Goal: Task Accomplishment & Management: Complete application form

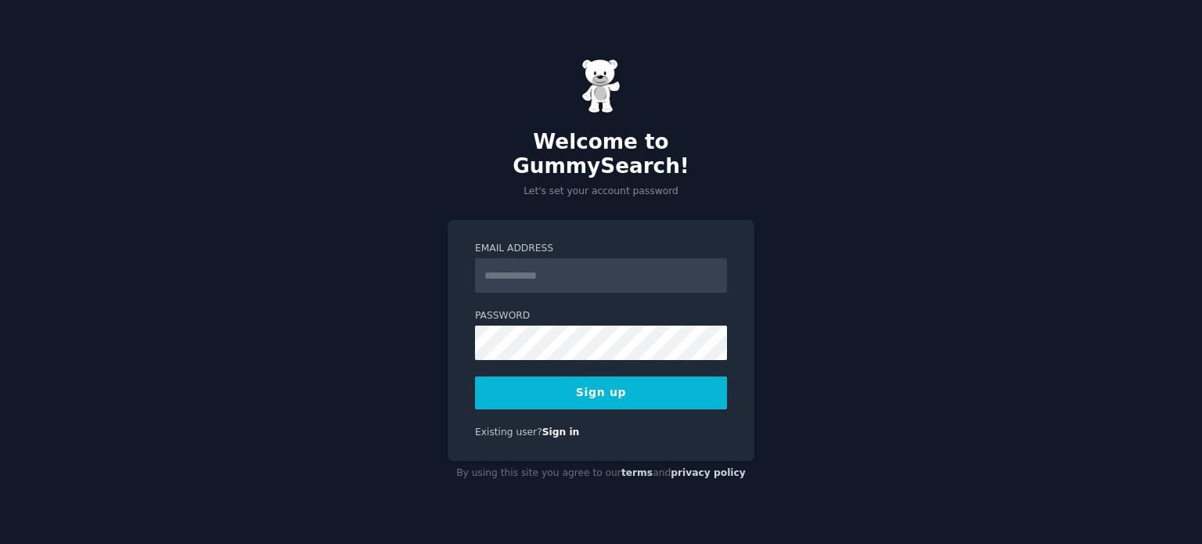
click at [567, 258] on input "Email Address" at bounding box center [601, 275] width 252 height 34
type input "**********"
click at [614, 383] on button "Sign up" at bounding box center [601, 392] width 252 height 33
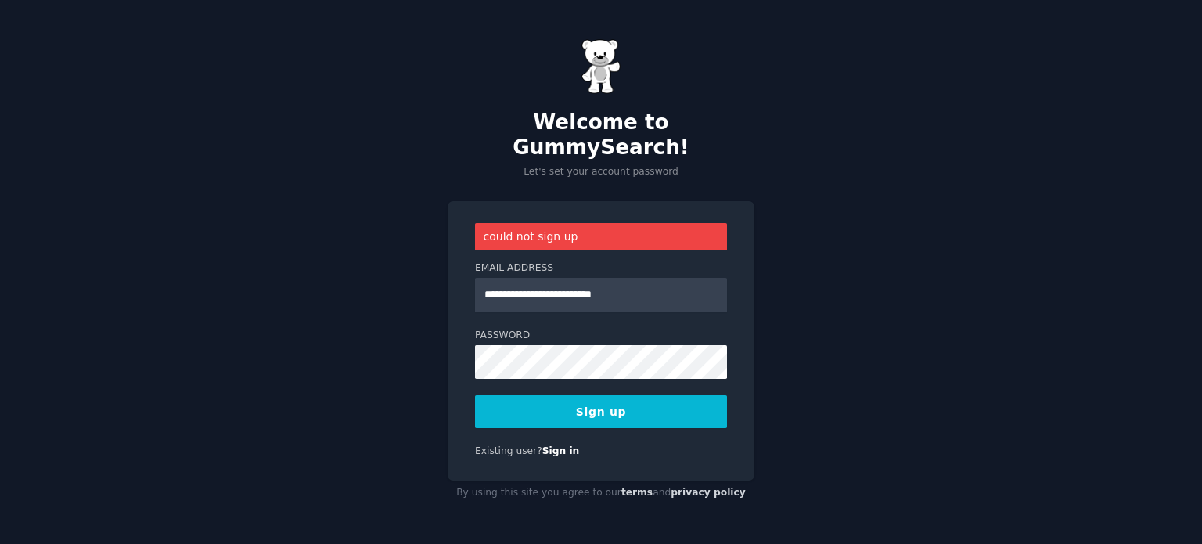
click at [584, 407] on button "Sign up" at bounding box center [601, 411] width 252 height 33
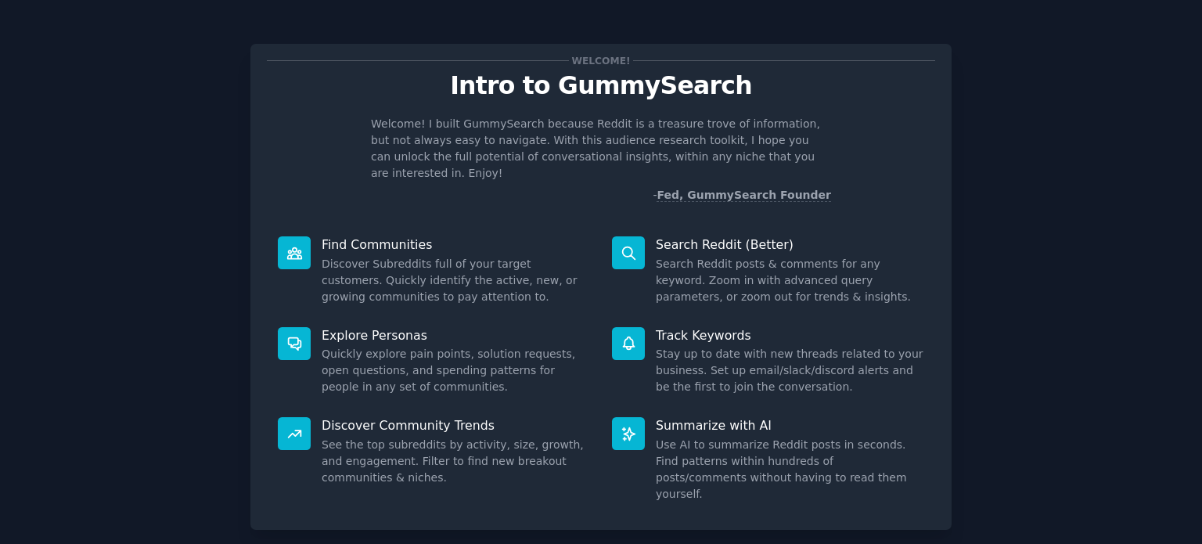
click at [180, 250] on div "Welcome! Intro to GummySearch Welcome! I built GummySearch because Reddit is a …" at bounding box center [601, 323] width 1158 height 602
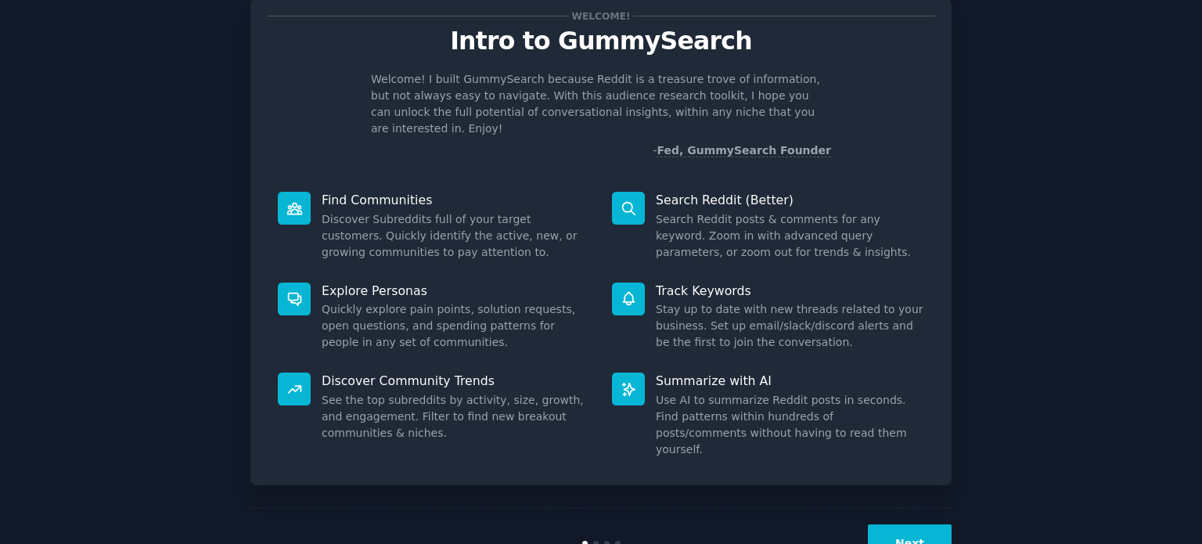
scroll to position [68, 0]
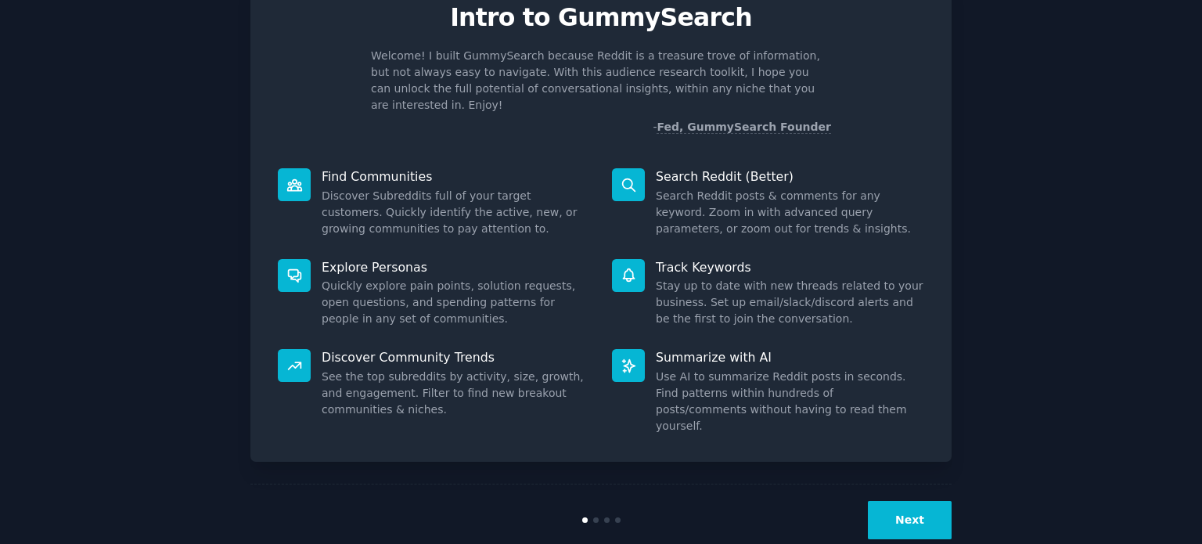
click at [927, 501] on button "Next" at bounding box center [910, 520] width 84 height 38
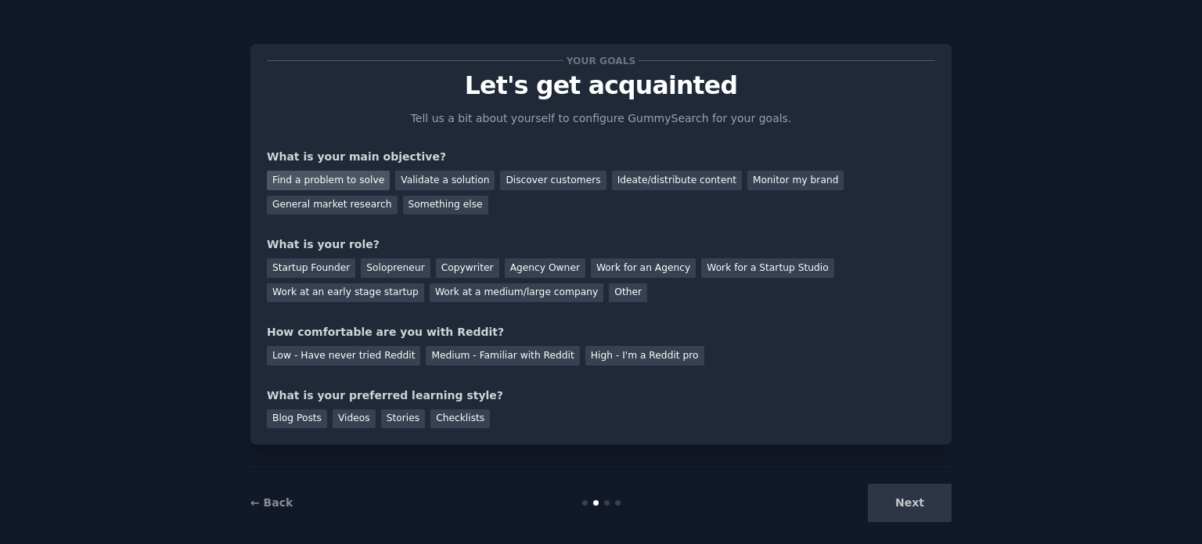
click at [325, 181] on div "Find a problem to solve" at bounding box center [328, 181] width 123 height 20
click at [409, 180] on div "Validate a solution" at bounding box center [444, 181] width 99 height 20
click at [335, 178] on div "Find a problem to solve" at bounding box center [328, 181] width 123 height 20
click at [609, 294] on div "Other" at bounding box center [628, 293] width 38 height 20
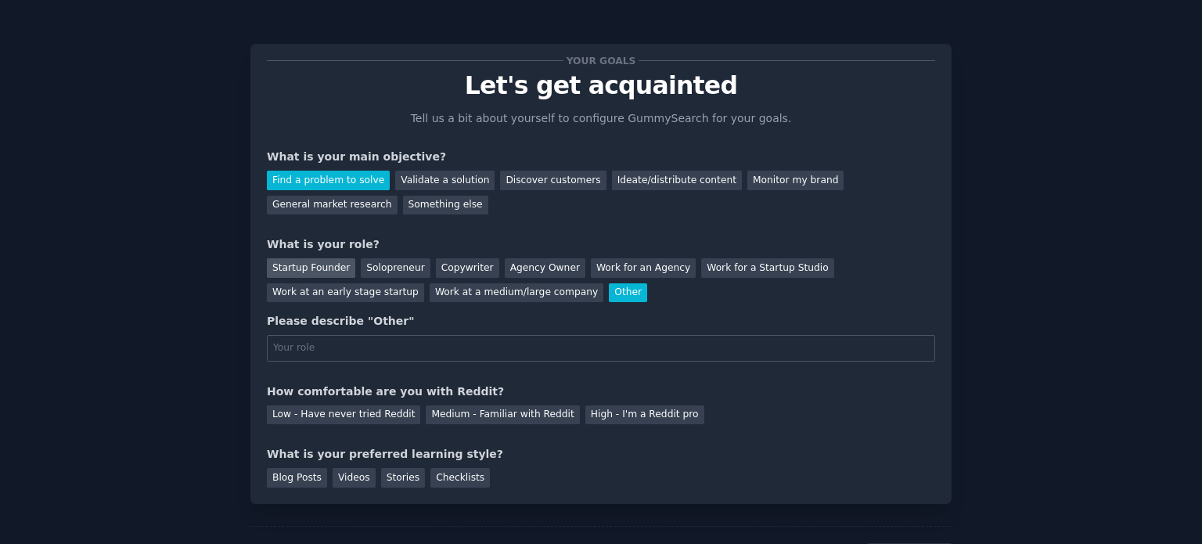
click at [333, 262] on div "Startup Founder" at bounding box center [311, 268] width 88 height 20
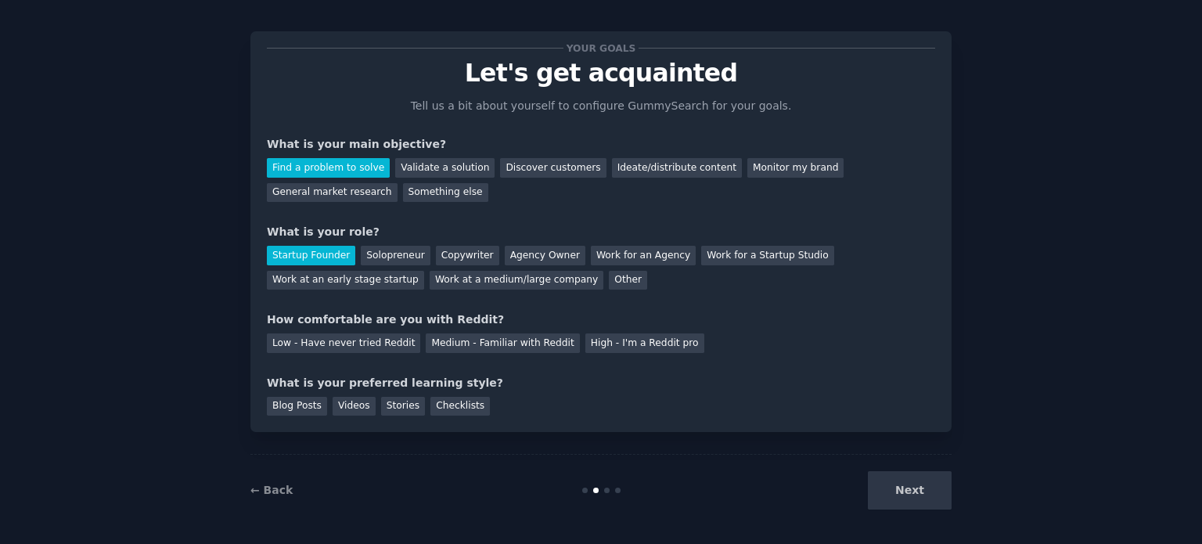
scroll to position [16, 0]
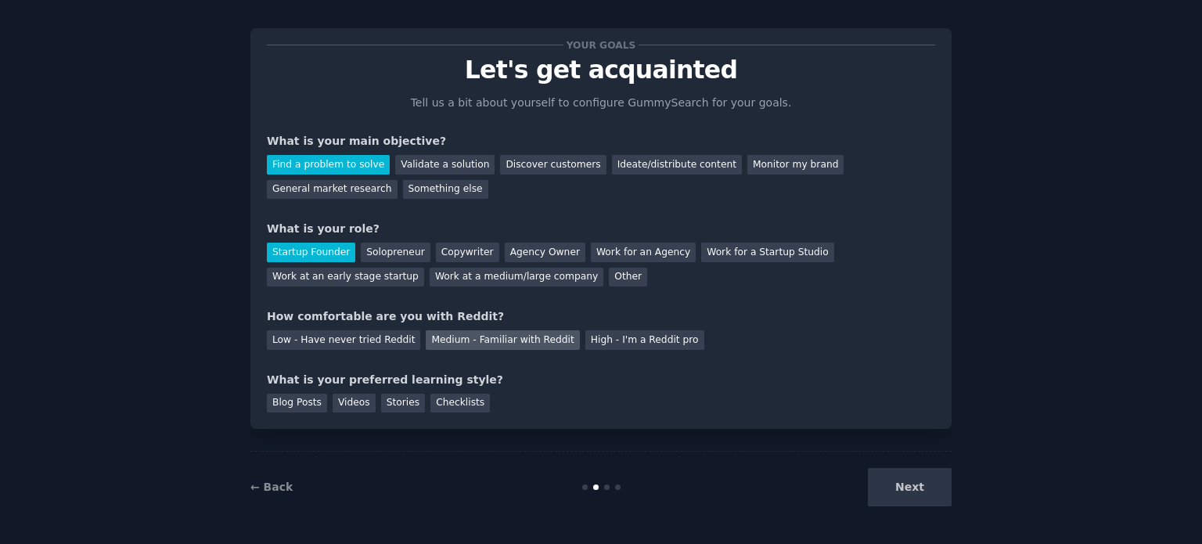
click at [448, 339] on div "Medium - Familiar with Reddit" at bounding box center [502, 340] width 153 height 20
click at [300, 403] on div "Blog Posts" at bounding box center [297, 404] width 60 height 20
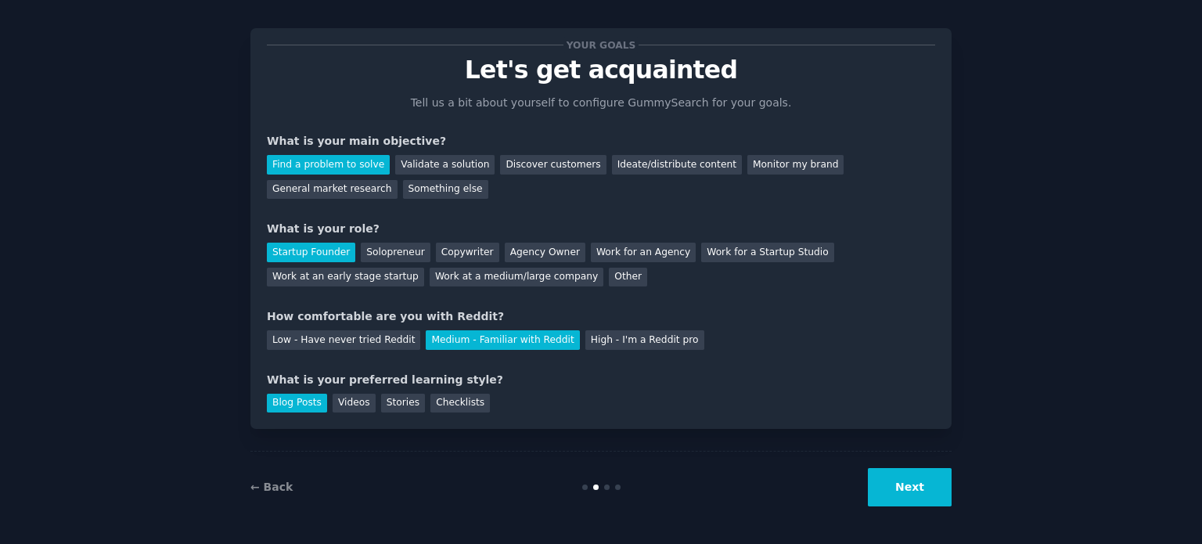
click at [883, 483] on button "Next" at bounding box center [910, 487] width 84 height 38
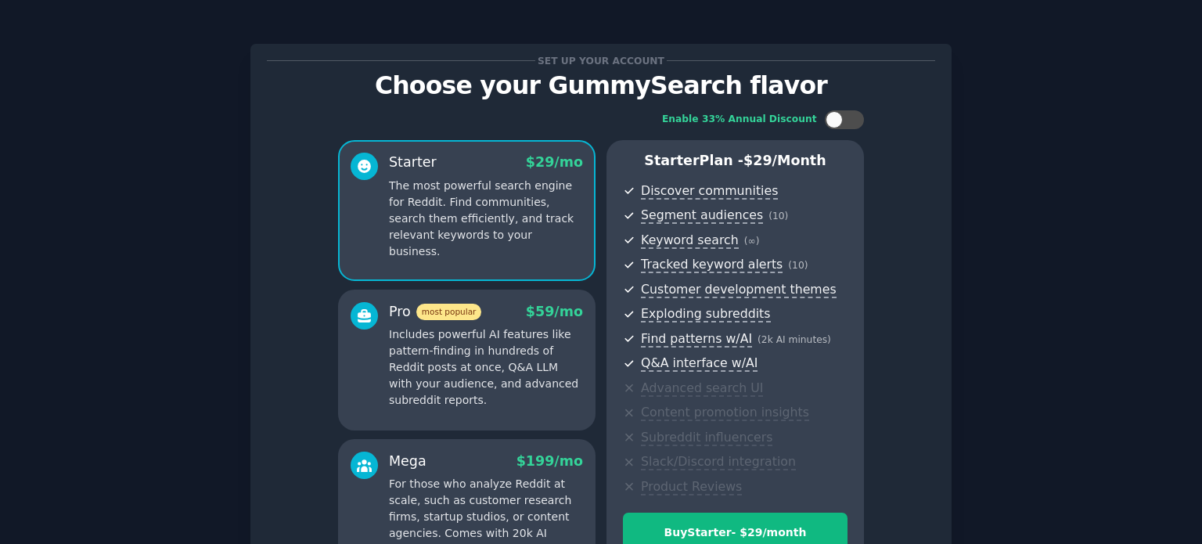
scroll to position [184, 0]
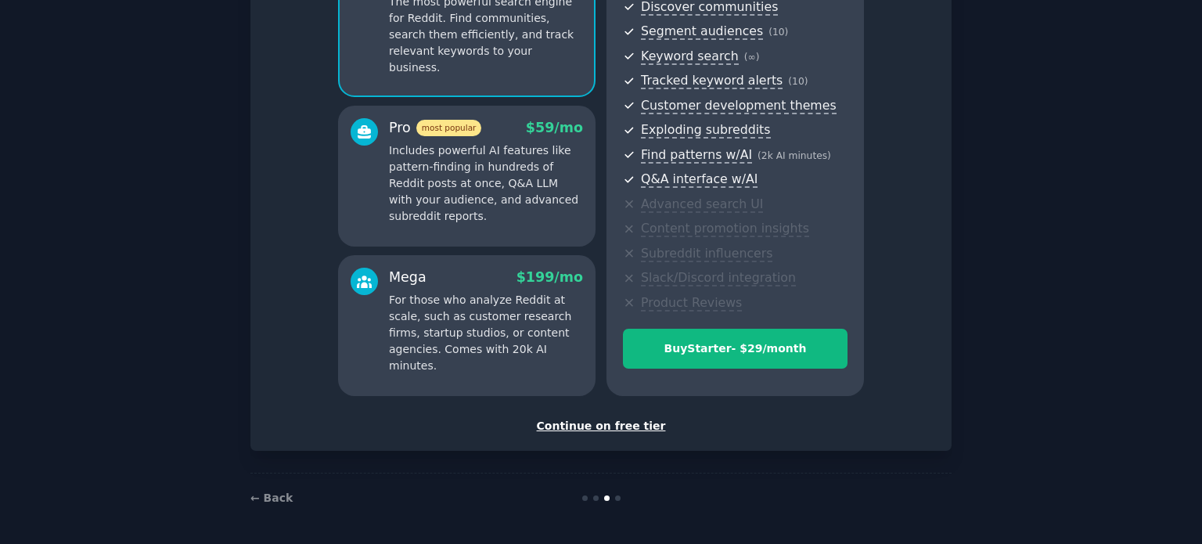
click at [599, 423] on div "Continue on free tier" at bounding box center [601, 426] width 668 height 16
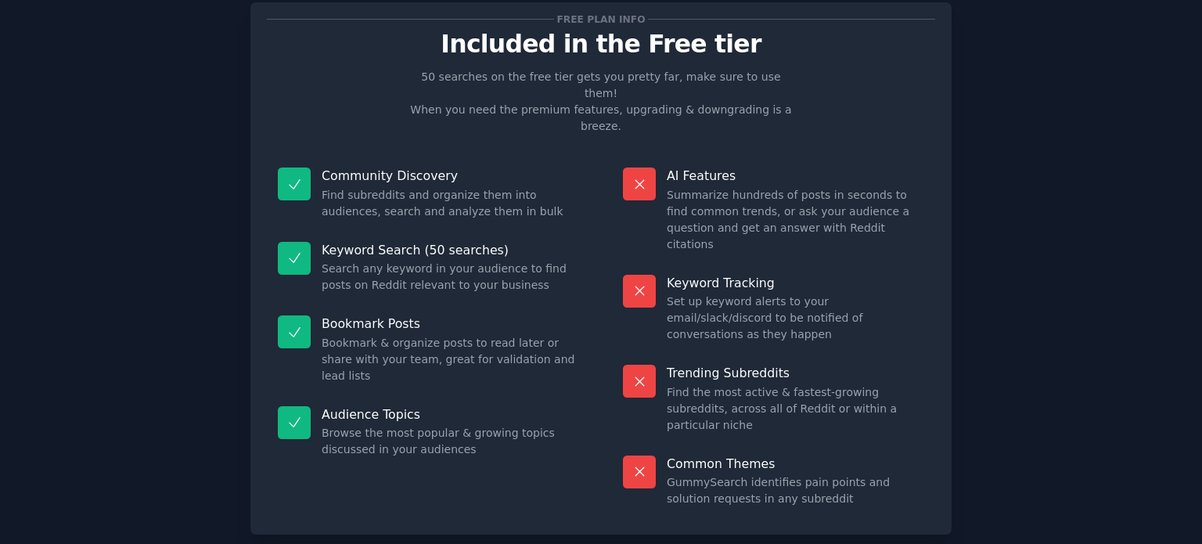
scroll to position [65, 0]
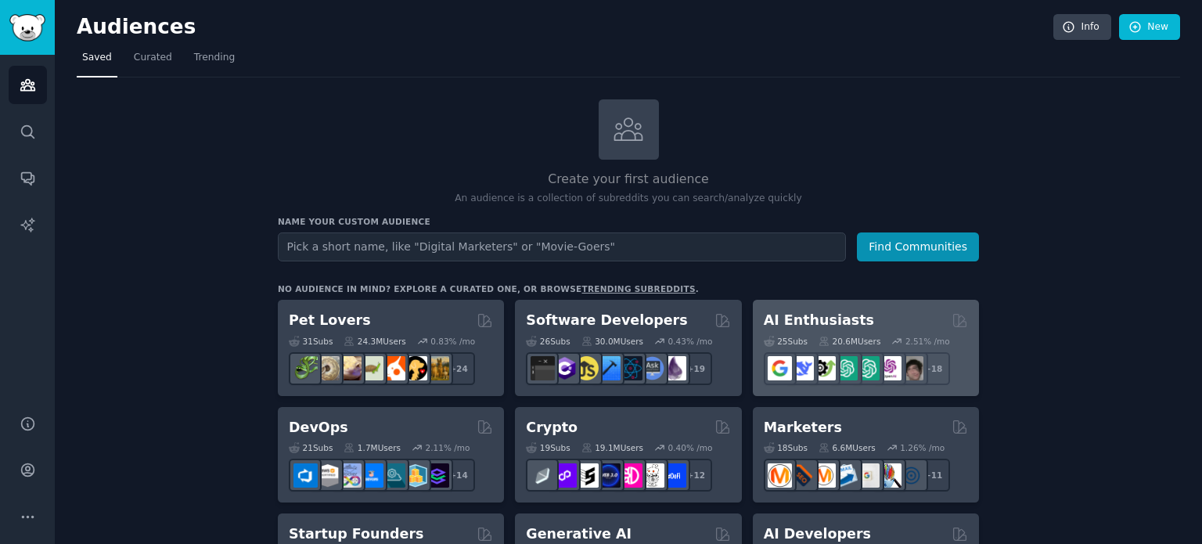
click at [836, 317] on h2 "AI Enthusiasts" at bounding box center [819, 321] width 110 height 20
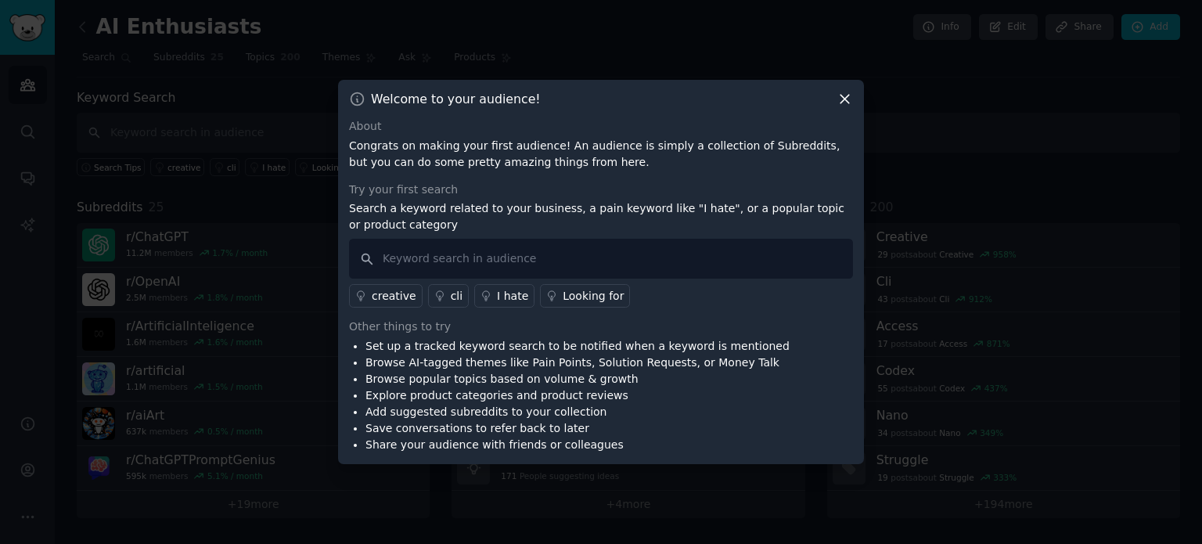
click at [848, 102] on icon at bounding box center [845, 99] width 16 height 16
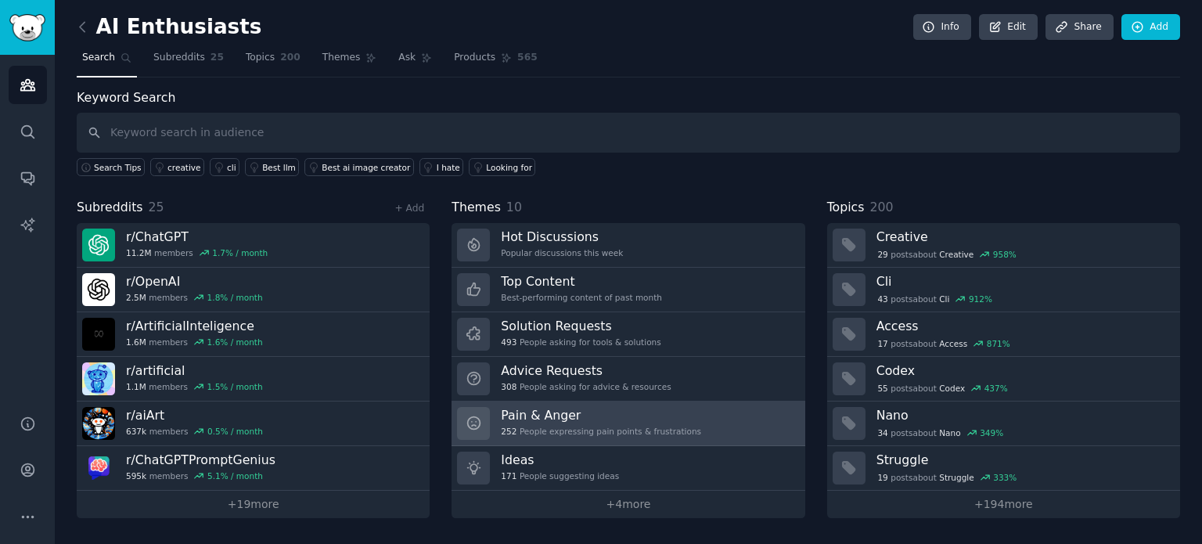
click at [614, 422] on div "Pain & Anger 252 People expressing pain points & frustrations" at bounding box center [601, 423] width 200 height 33
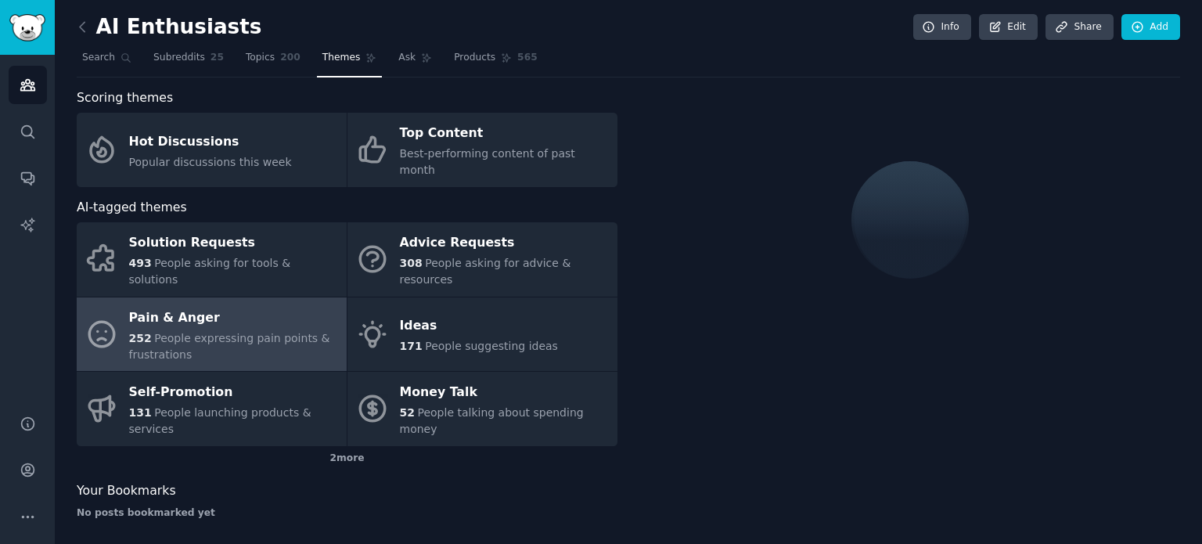
click at [260, 332] on span "People expressing pain points & frustrations" at bounding box center [229, 346] width 201 height 29
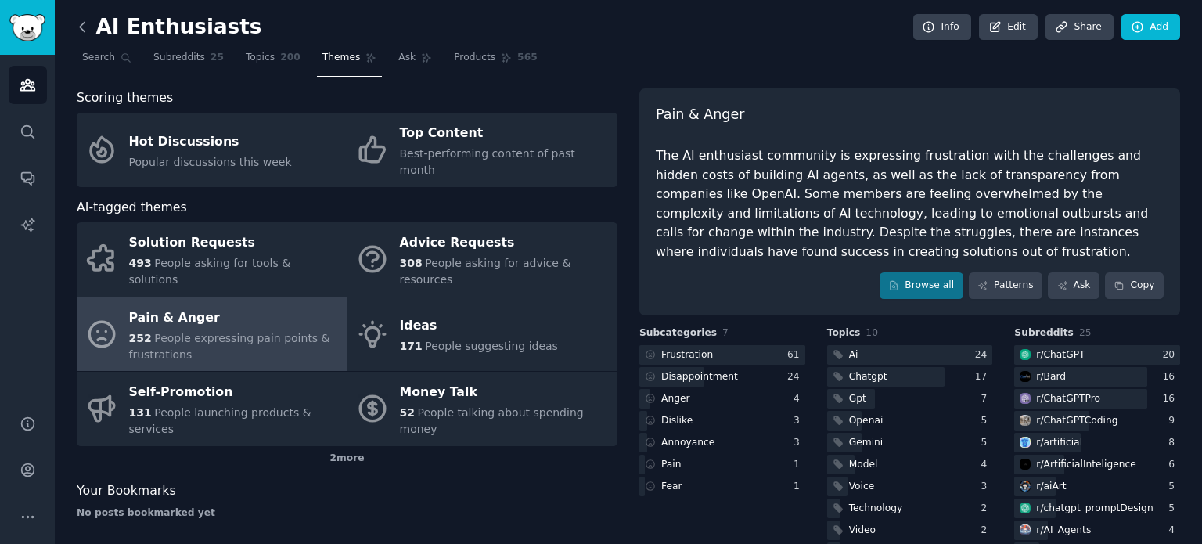
click at [85, 23] on icon at bounding box center [82, 27] width 16 height 16
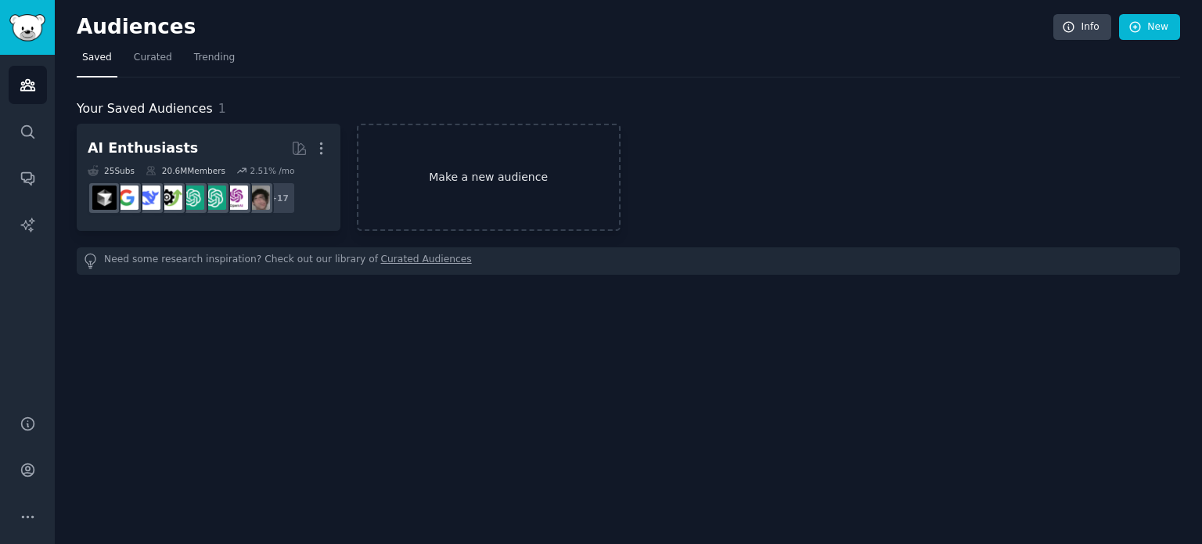
click at [516, 182] on link "Make a new audience" at bounding box center [489, 177] width 264 height 107
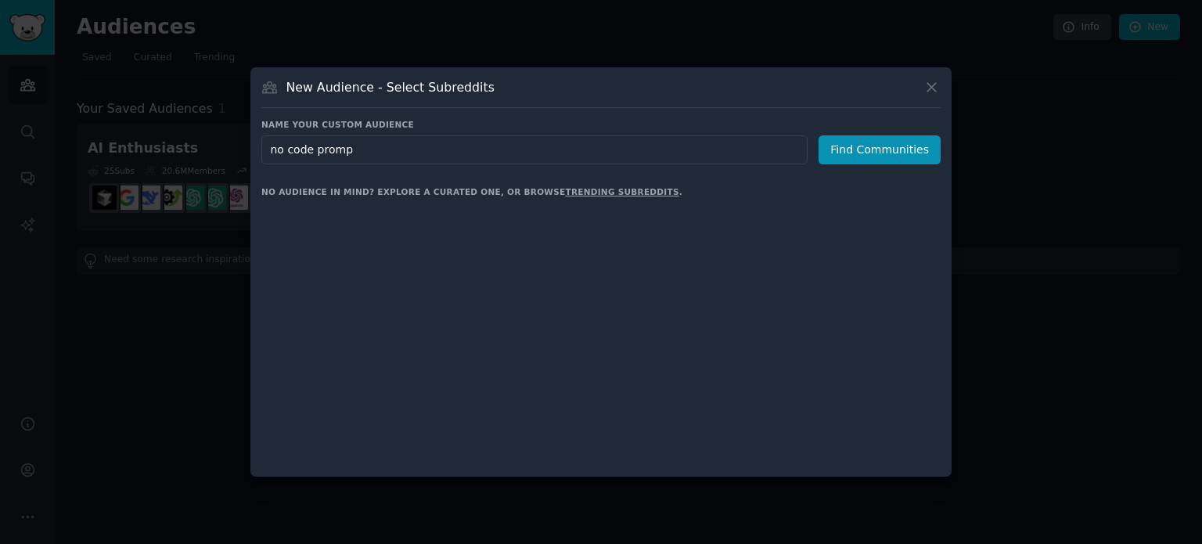
type input "no code prompt"
click button "Find Communities" at bounding box center [880, 149] width 122 height 29
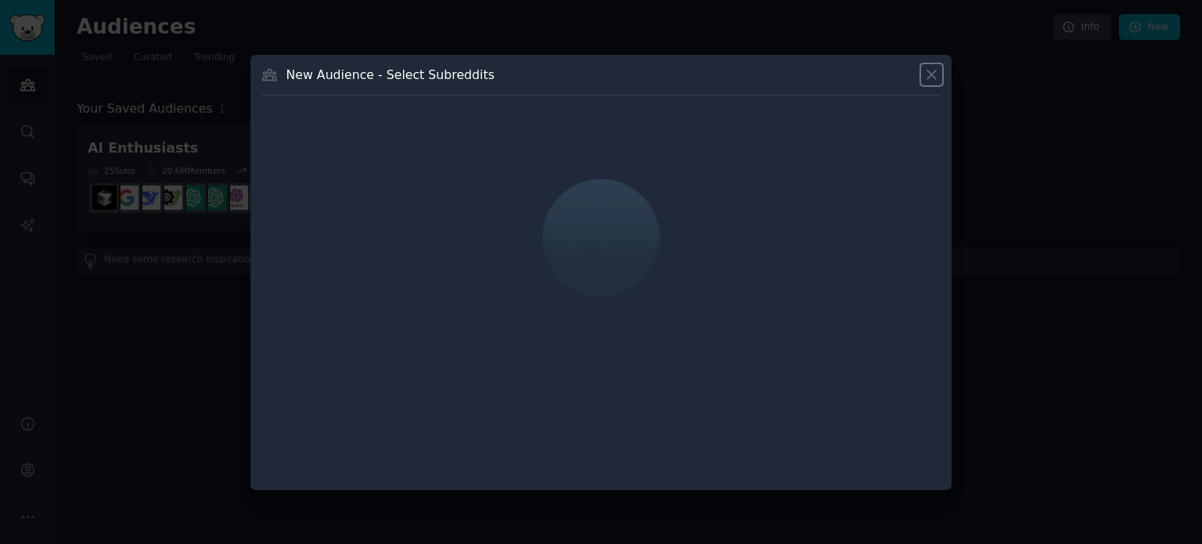
click at [929, 76] on icon at bounding box center [931, 75] width 16 height 16
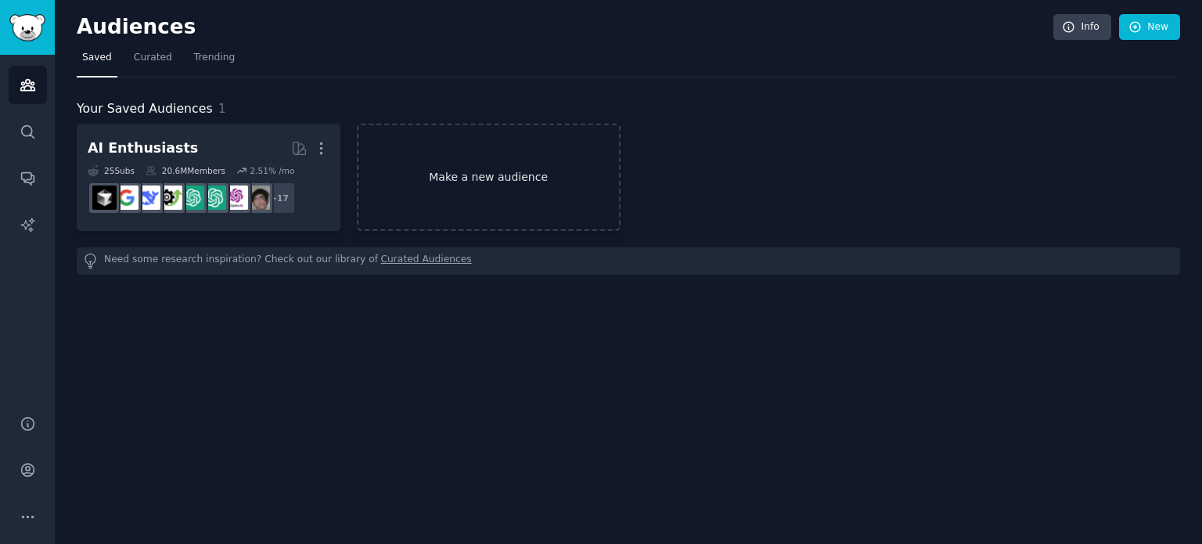
click at [507, 193] on link "Make a new audience" at bounding box center [489, 177] width 264 height 107
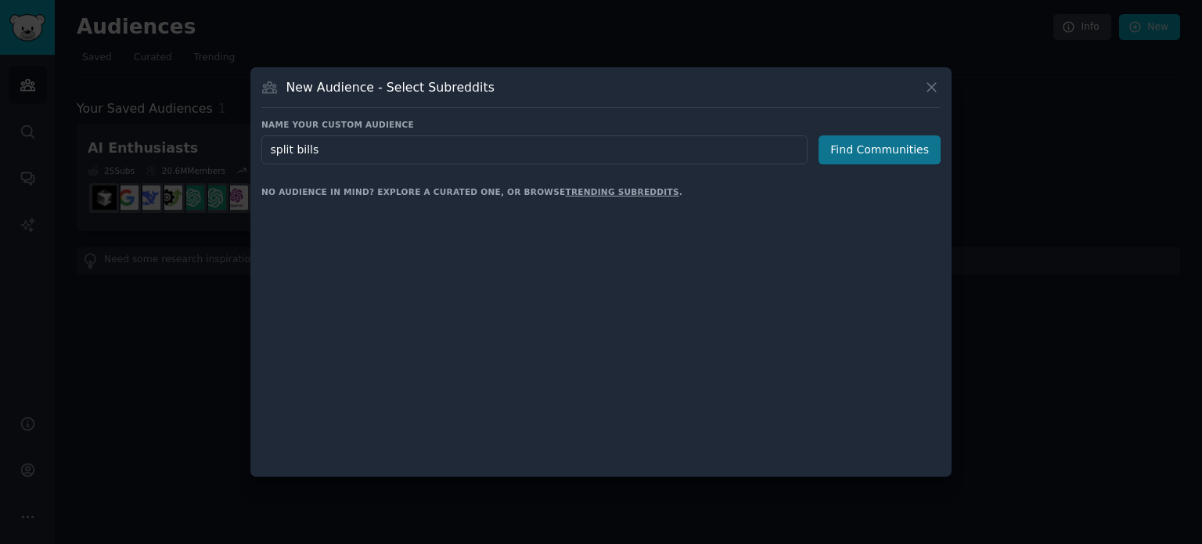
type input "split bills"
click at [841, 141] on button "Find Communities" at bounding box center [880, 149] width 122 height 29
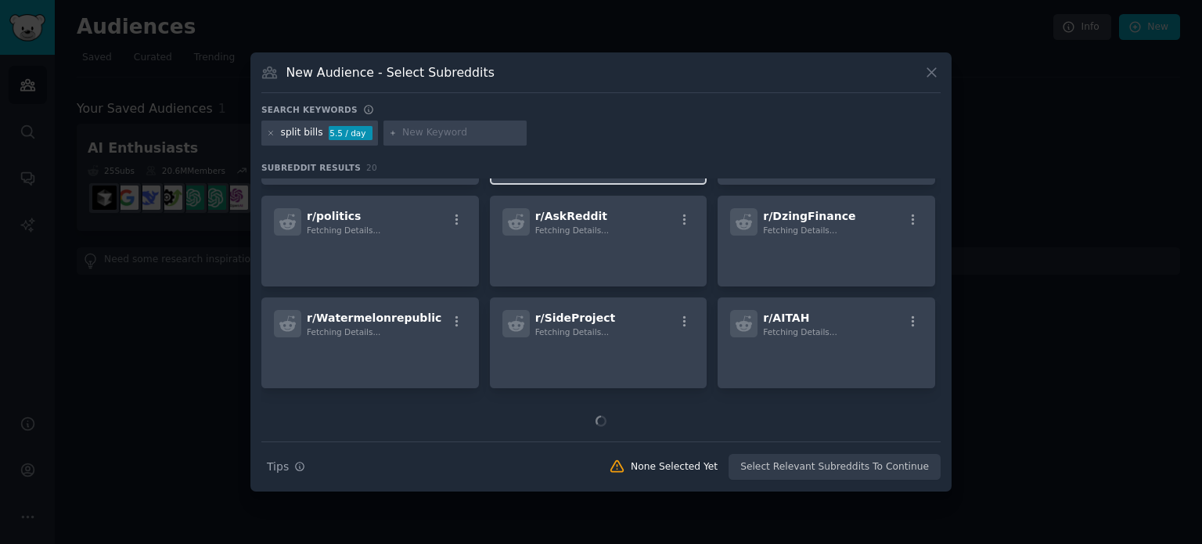
scroll to position [196, 0]
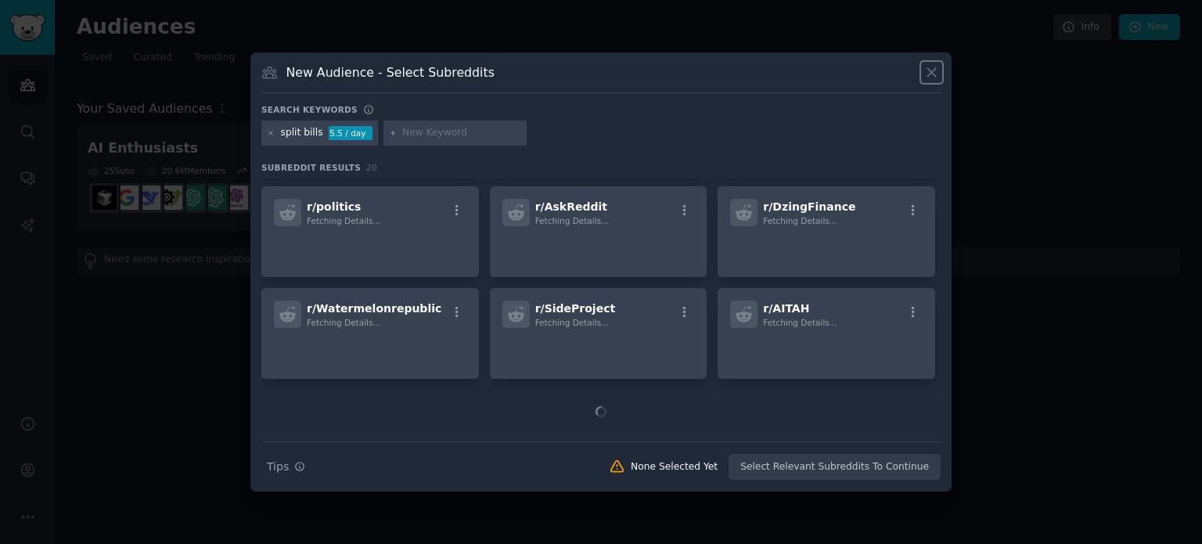
click at [929, 68] on icon at bounding box center [931, 72] width 16 height 16
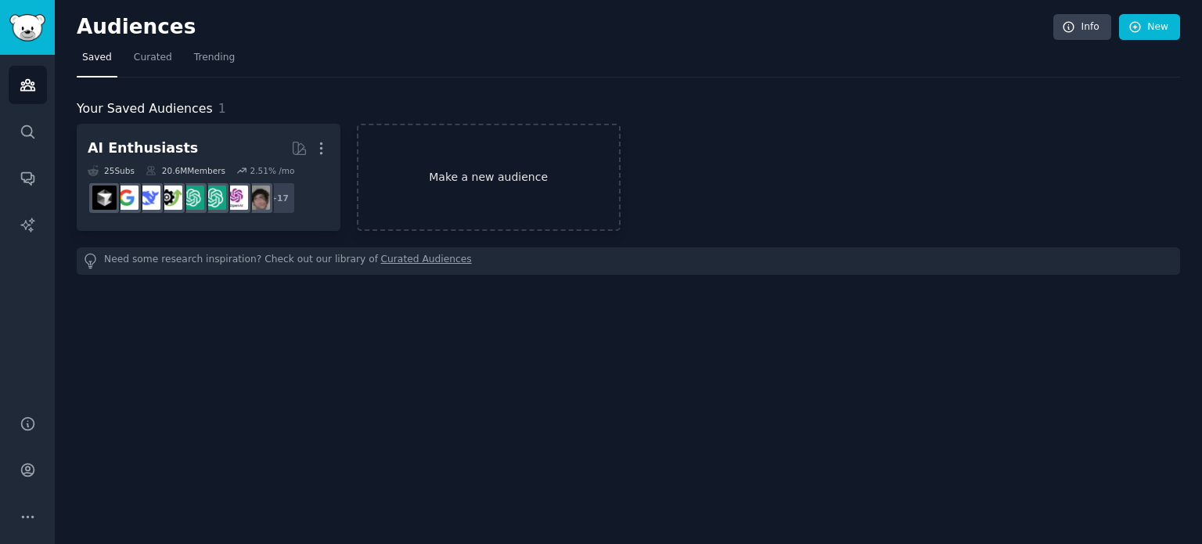
click at [509, 185] on link "Make a new audience" at bounding box center [489, 177] width 264 height 107
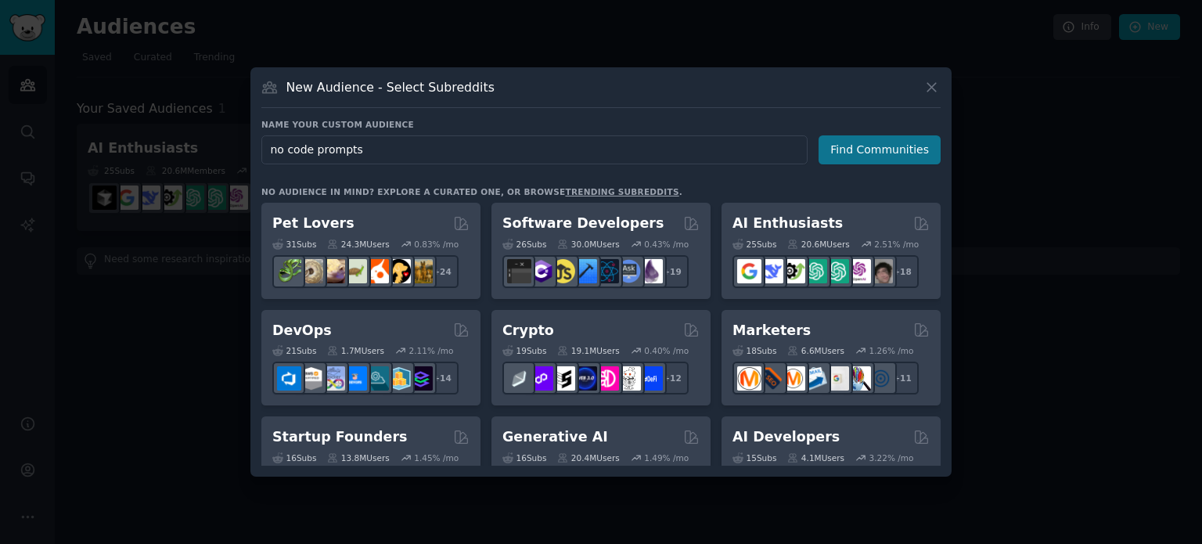
type input "no code prompts"
click at [850, 154] on button "Find Communities" at bounding box center [880, 149] width 122 height 29
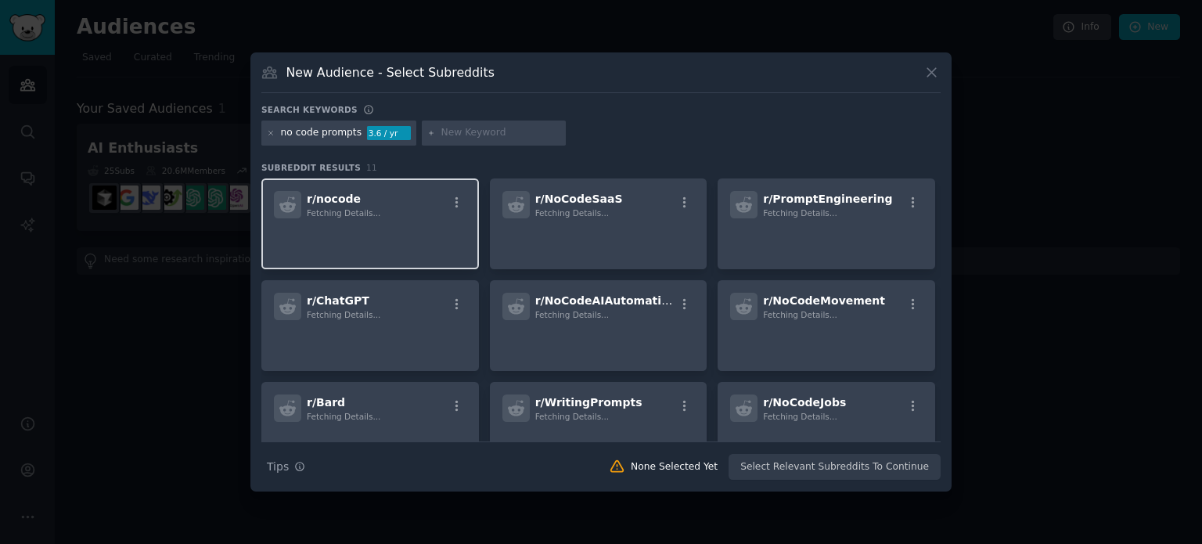
click at [403, 228] on p at bounding box center [370, 240] width 193 height 33
click at [332, 234] on p at bounding box center [370, 240] width 193 height 33
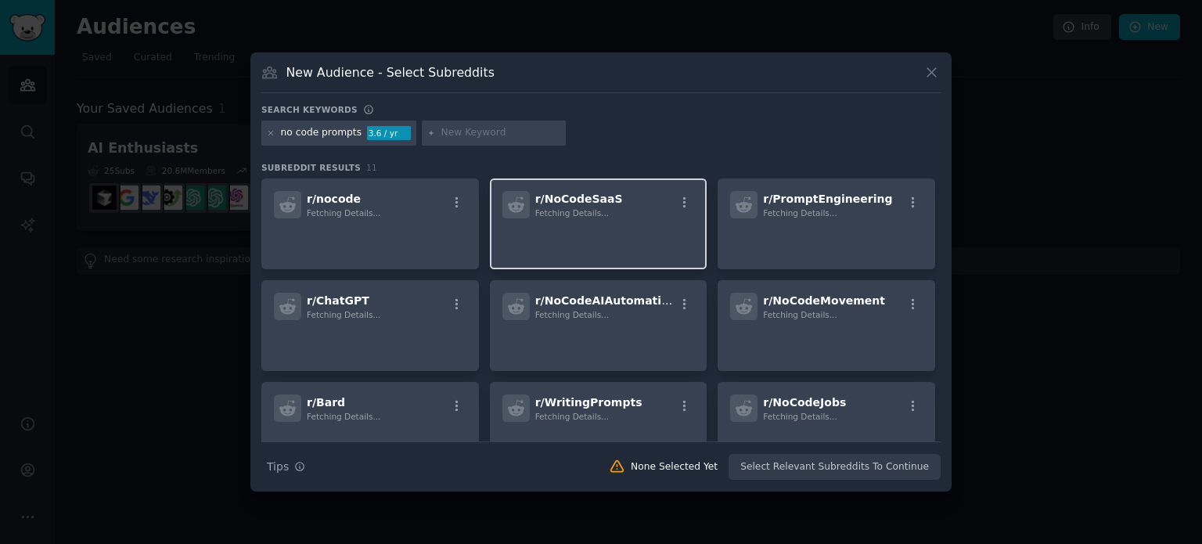
click at [592, 234] on p at bounding box center [598, 240] width 193 height 33
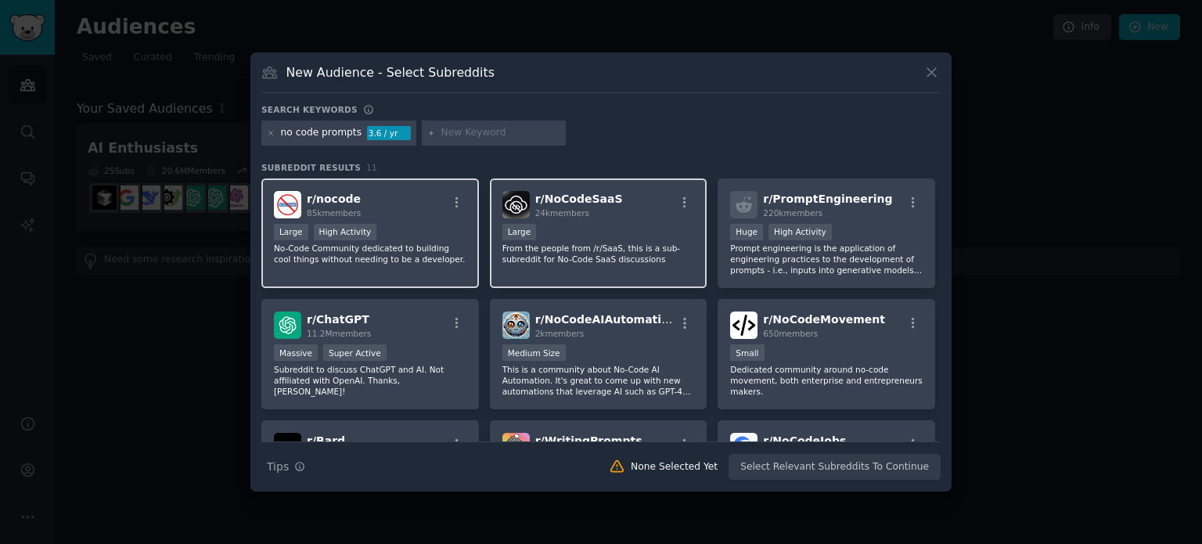
click at [408, 218] on div "r/ nocode 85k members >= 80th percentile for submissions / day Large High Activ…" at bounding box center [370, 233] width 218 height 110
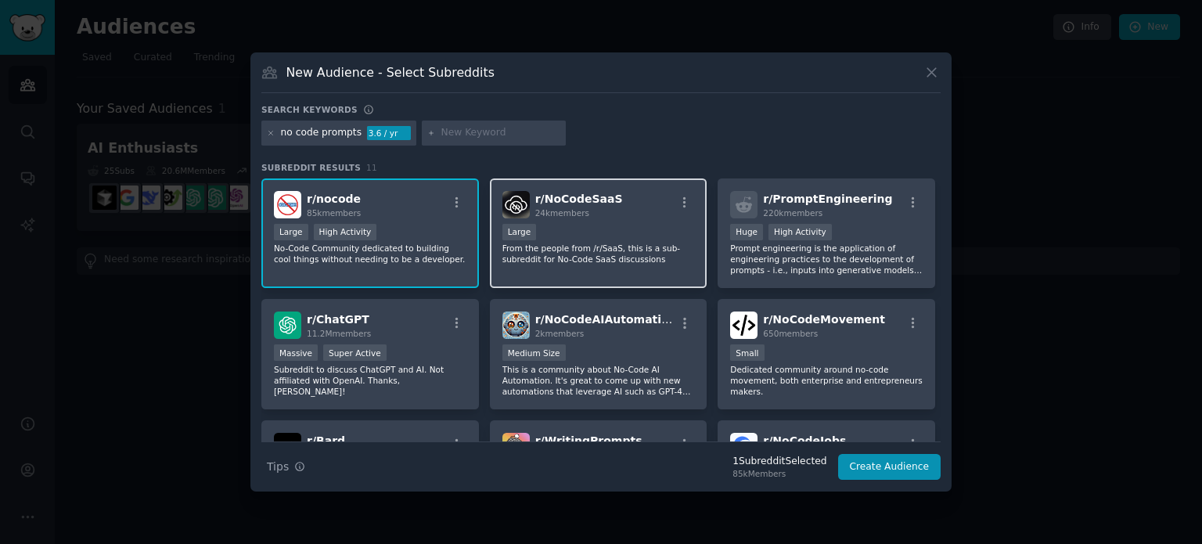
click at [588, 221] on div "r/ NoCodeSaaS 24k members 10,000 - 100,000 members Large From the people from /…" at bounding box center [599, 233] width 218 height 110
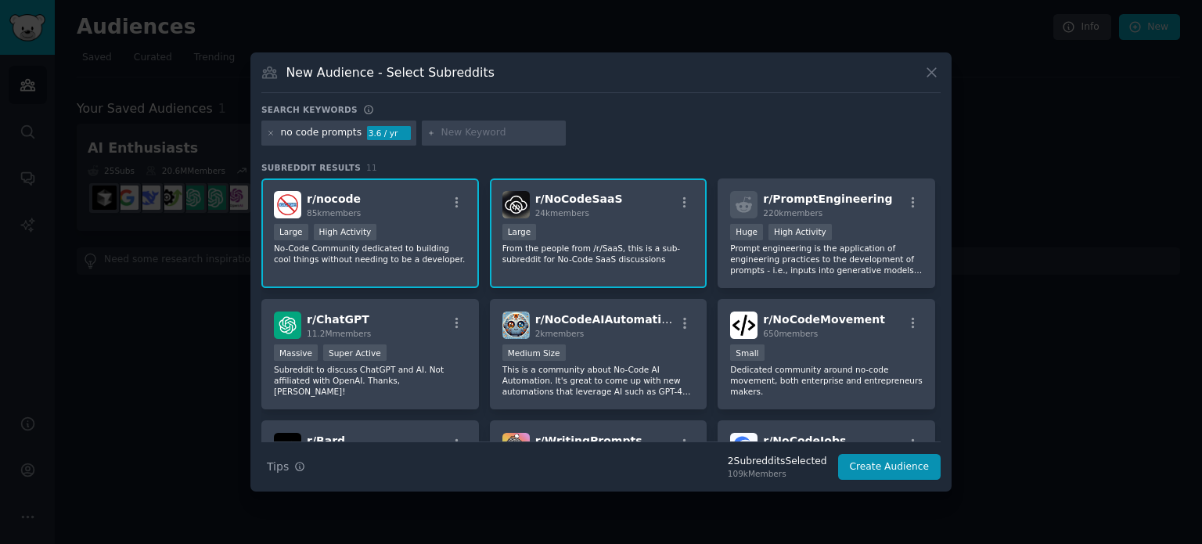
click at [633, 182] on div "r/ NoCodeSaaS 24k members 10,000 - 100,000 members Large From the people from /…" at bounding box center [599, 233] width 218 height 110
click at [432, 229] on div ">= 80th percentile for submissions / day Large High Activity" at bounding box center [370, 234] width 193 height 20
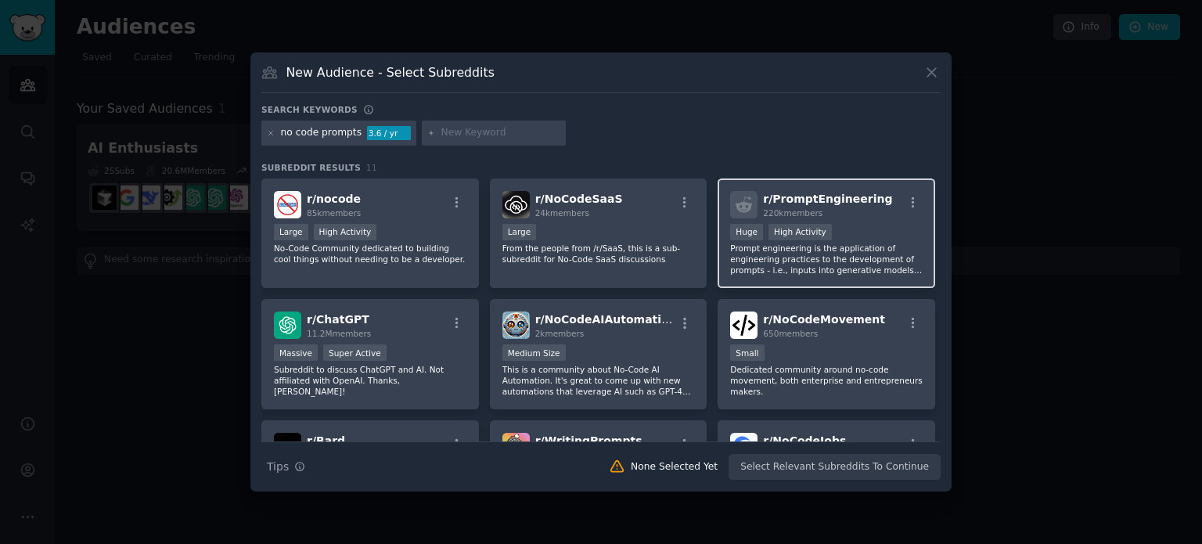
click at [858, 232] on div ">= 80th percentile for submissions / day Huge High Activity" at bounding box center [826, 234] width 193 height 20
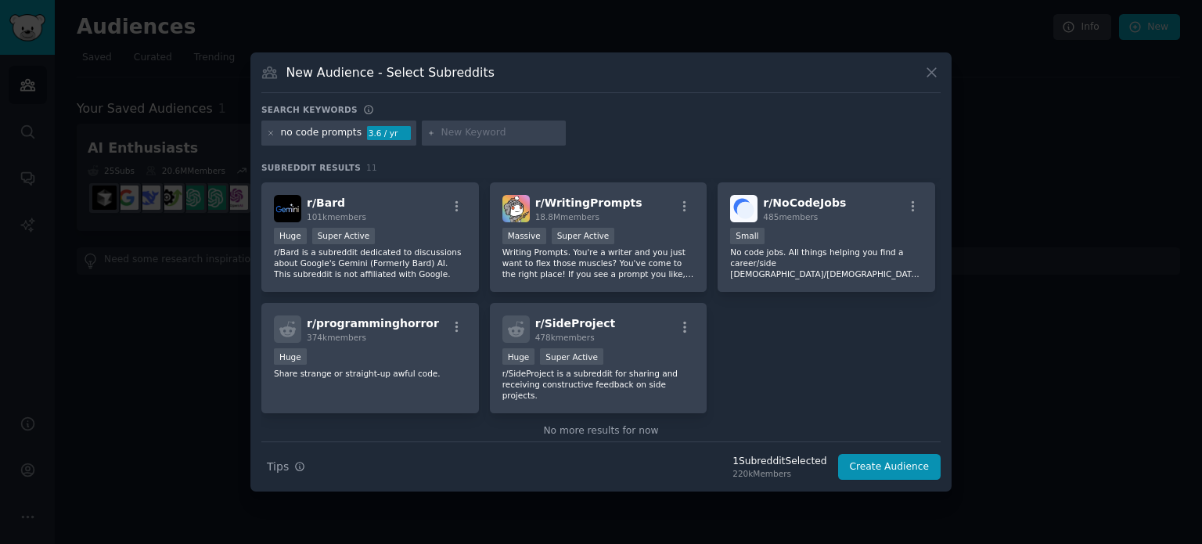
scroll to position [250, 0]
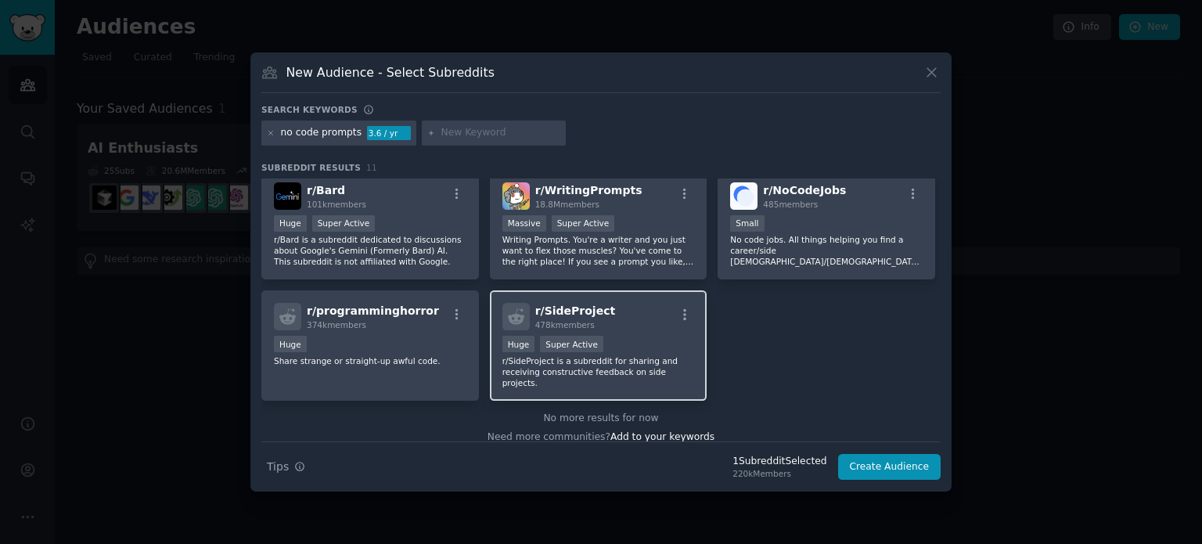
click at [586, 304] on span "r/ SideProject" at bounding box center [575, 310] width 81 height 13
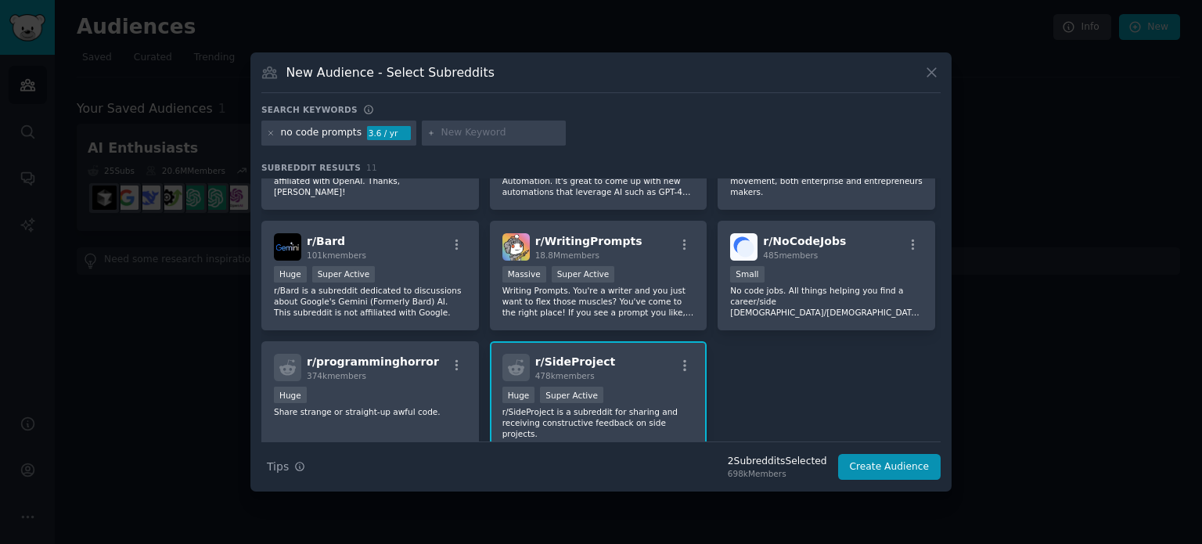
scroll to position [172, 0]
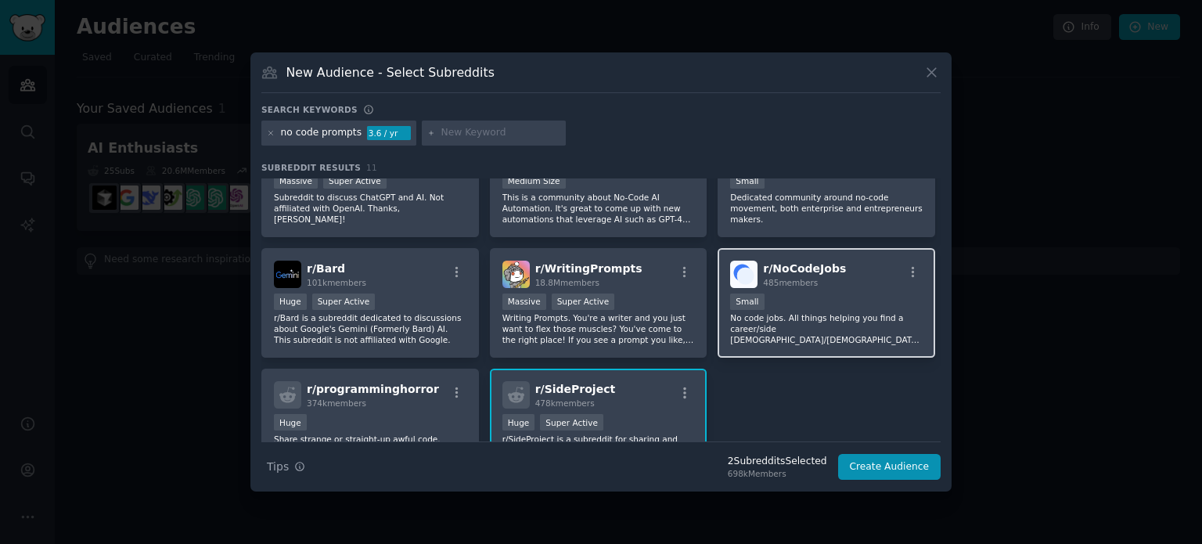
click at [793, 288] on div "r/ NoCodeJobs 485 members Small No code jobs. All things helping you find a car…" at bounding box center [827, 303] width 218 height 110
click at [845, 277] on div "r/ NoCodeJobs 485 members" at bounding box center [826, 274] width 193 height 27
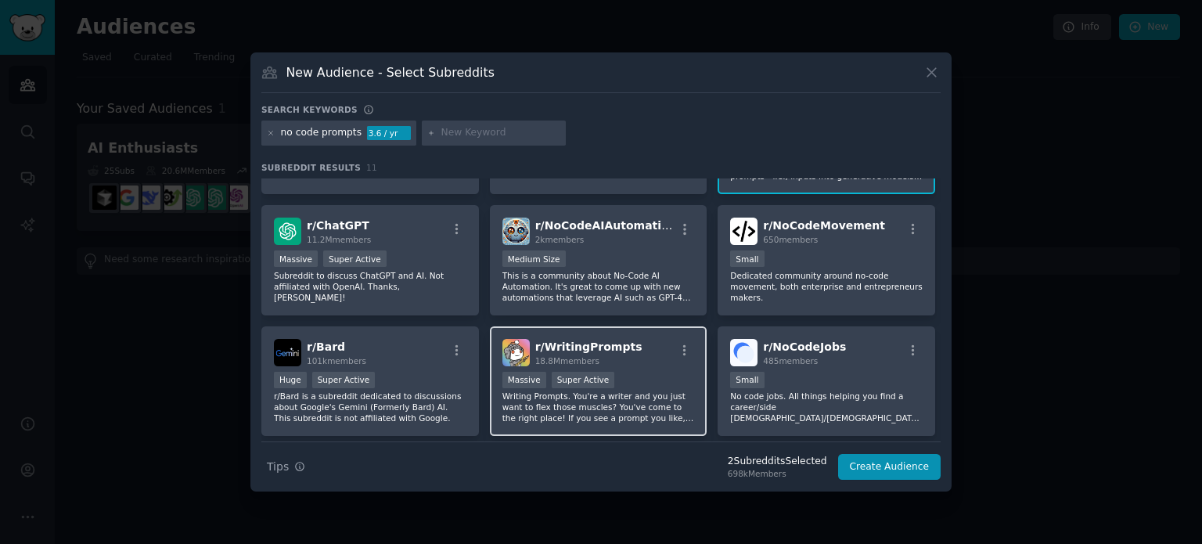
click at [677, 376] on div "Massive Super Active" at bounding box center [598, 382] width 193 height 20
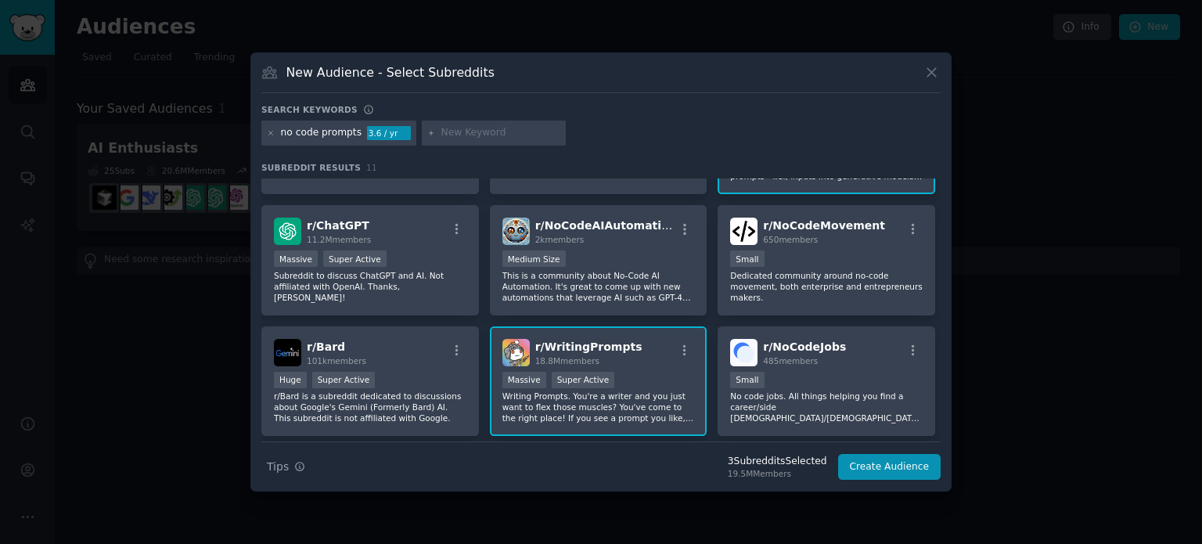
scroll to position [16, 0]
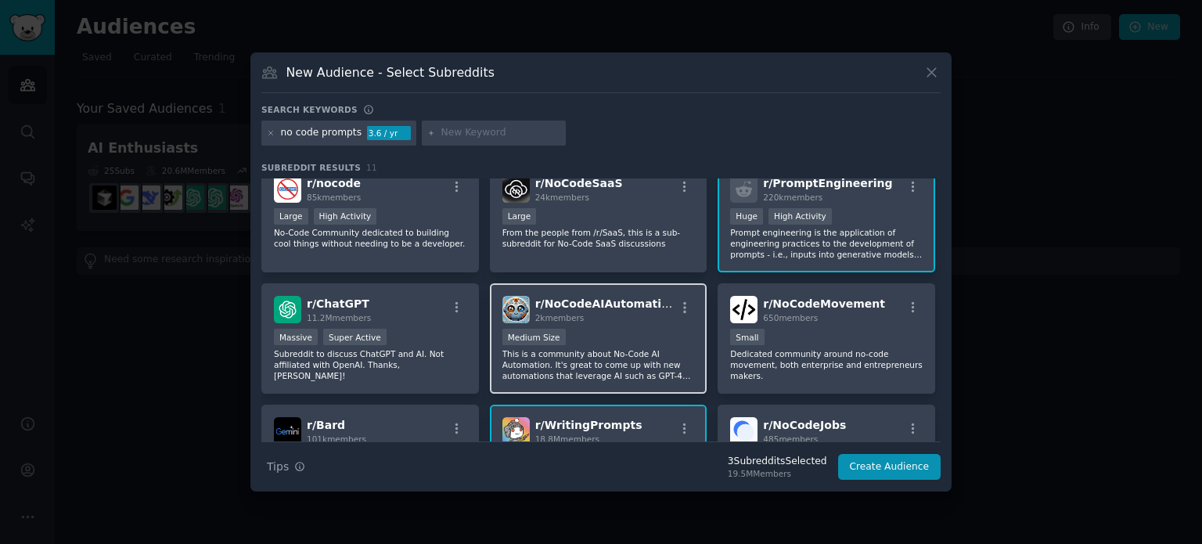
click at [635, 334] on div "Medium Size" at bounding box center [598, 339] width 193 height 20
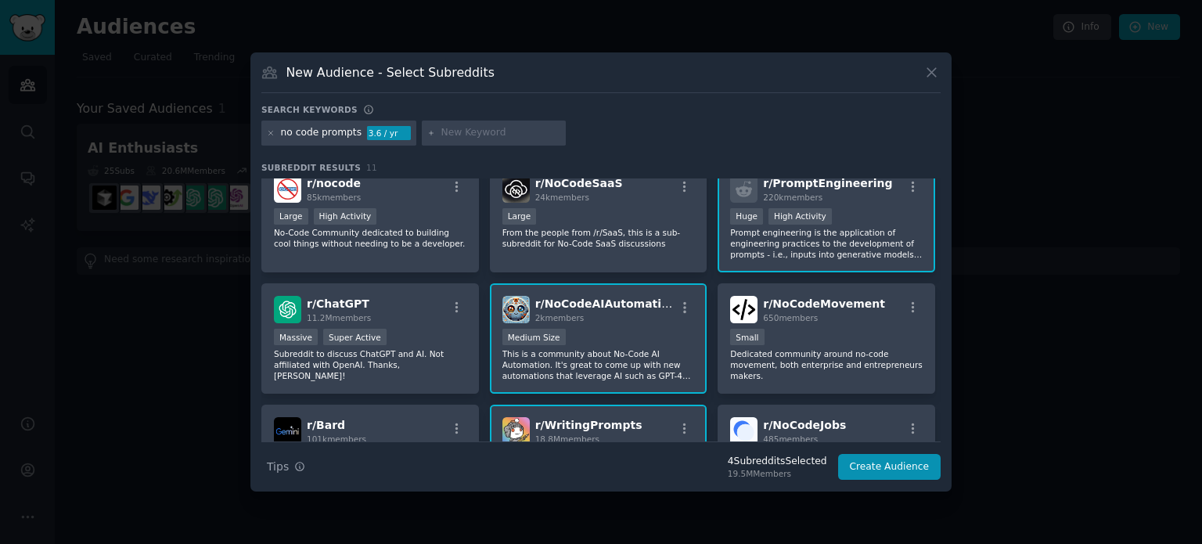
scroll to position [0, 0]
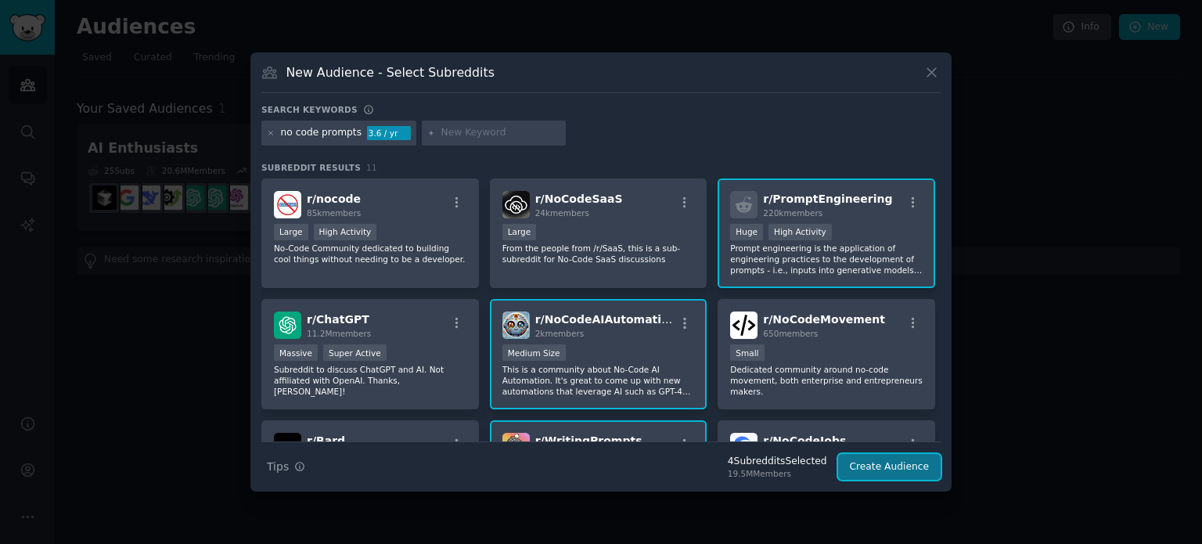
click at [889, 476] on button "Create Audience" at bounding box center [889, 467] width 103 height 27
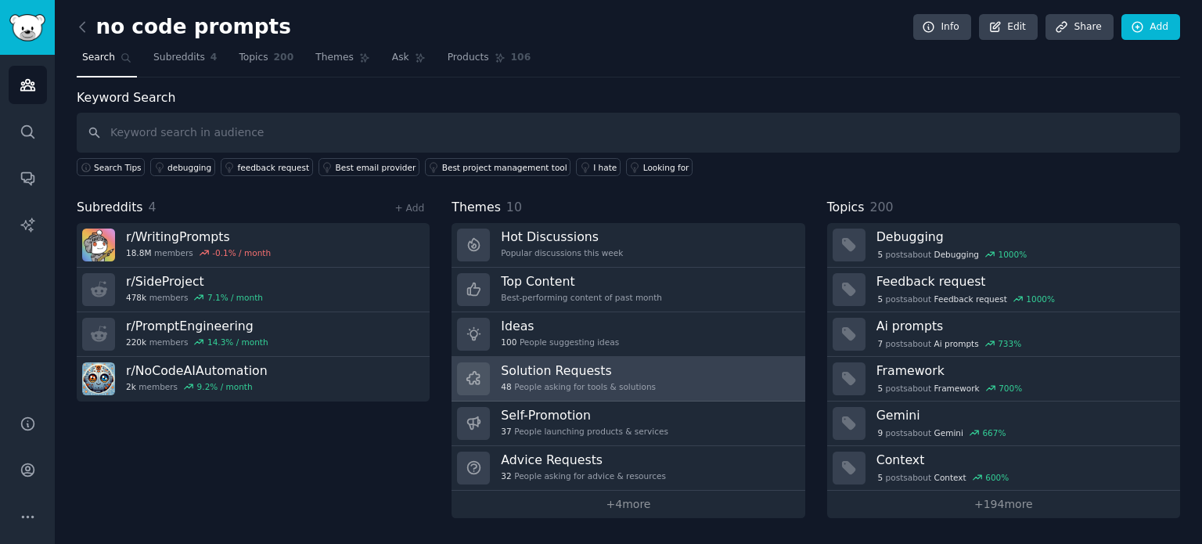
click at [552, 368] on h3 "Solution Requests" at bounding box center [578, 370] width 155 height 16
